Goal: Check status: Check status

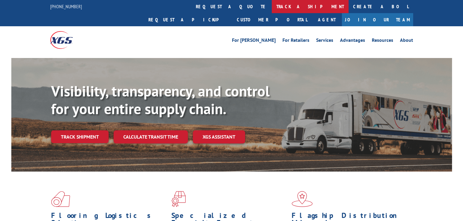
click at [271, 6] on link "track a shipment" at bounding box center [309, 6] width 77 height 13
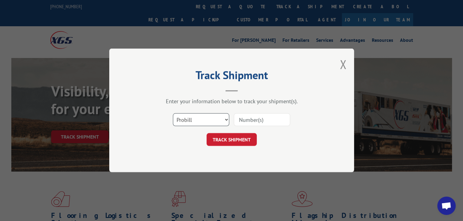
click at [216, 121] on select "Select category... Probill BOL PO" at bounding box center [201, 120] width 56 height 13
select select "bol"
click at [173, 114] on select "Select category... Probill BOL PO" at bounding box center [201, 120] width 56 height 13
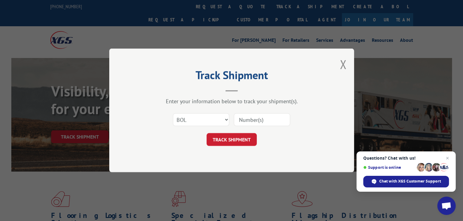
click at [247, 124] on input at bounding box center [262, 120] width 56 height 13
type input "3969673"
click at [227, 144] on button "TRACK SHIPMENT" at bounding box center [231, 140] width 50 height 13
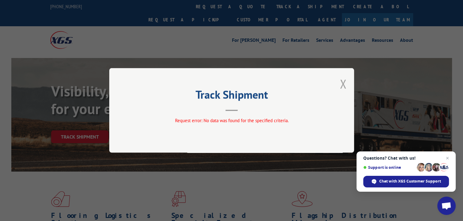
click at [341, 84] on button "Close modal" at bounding box center [342, 84] width 7 height 16
